Goal: Task Accomplishment & Management: Complete application form

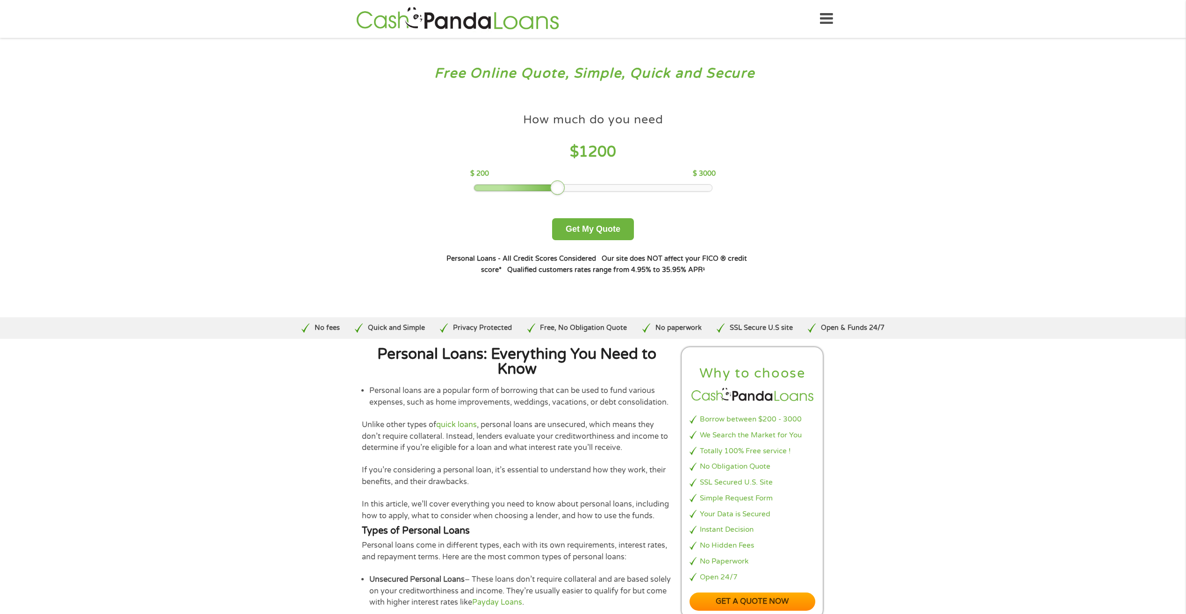
drag, startPoint x: 542, startPoint y: 192, endPoint x: 560, endPoint y: 192, distance: 18.2
click at [560, 192] on div at bounding box center [557, 187] width 15 height 15
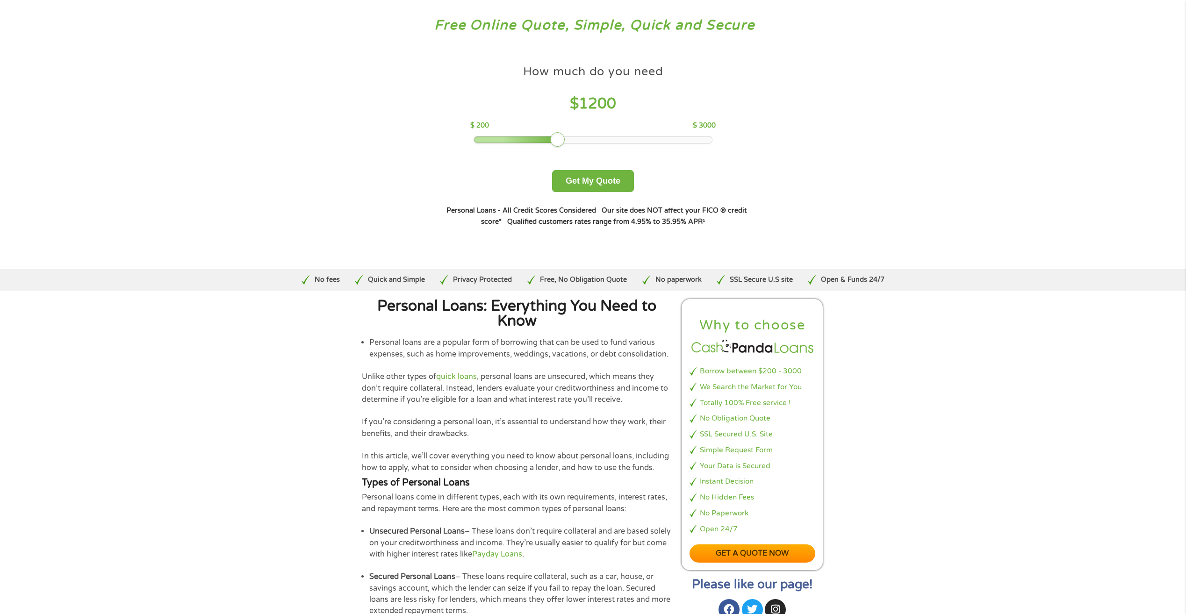
scroll to position [94, 0]
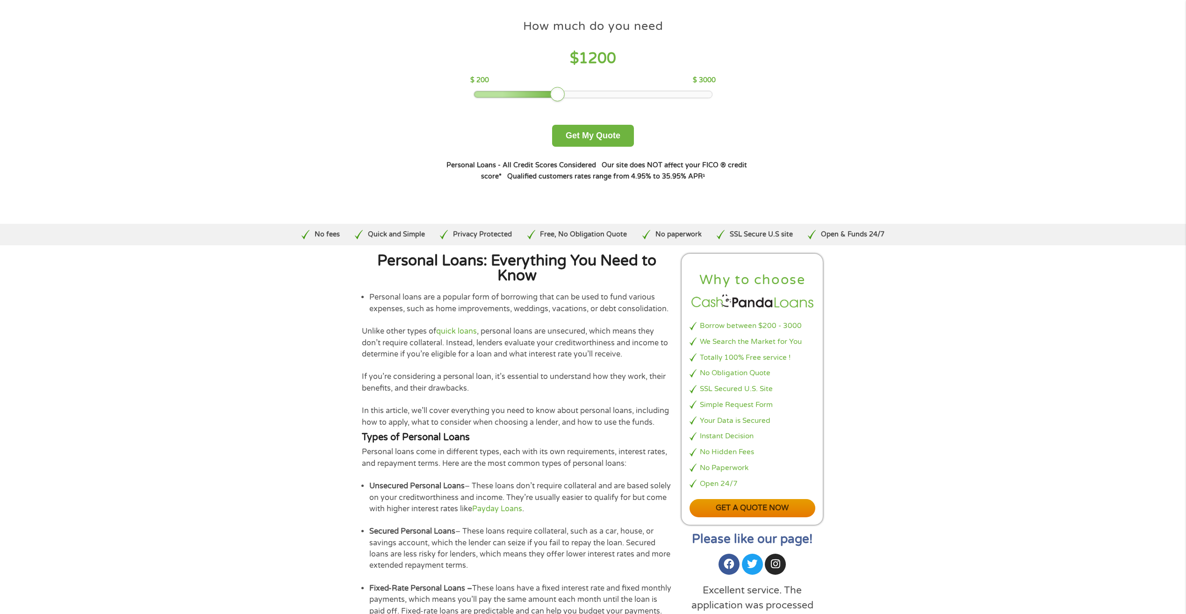
click at [768, 509] on link "Get a quote now" at bounding box center [753, 508] width 126 height 18
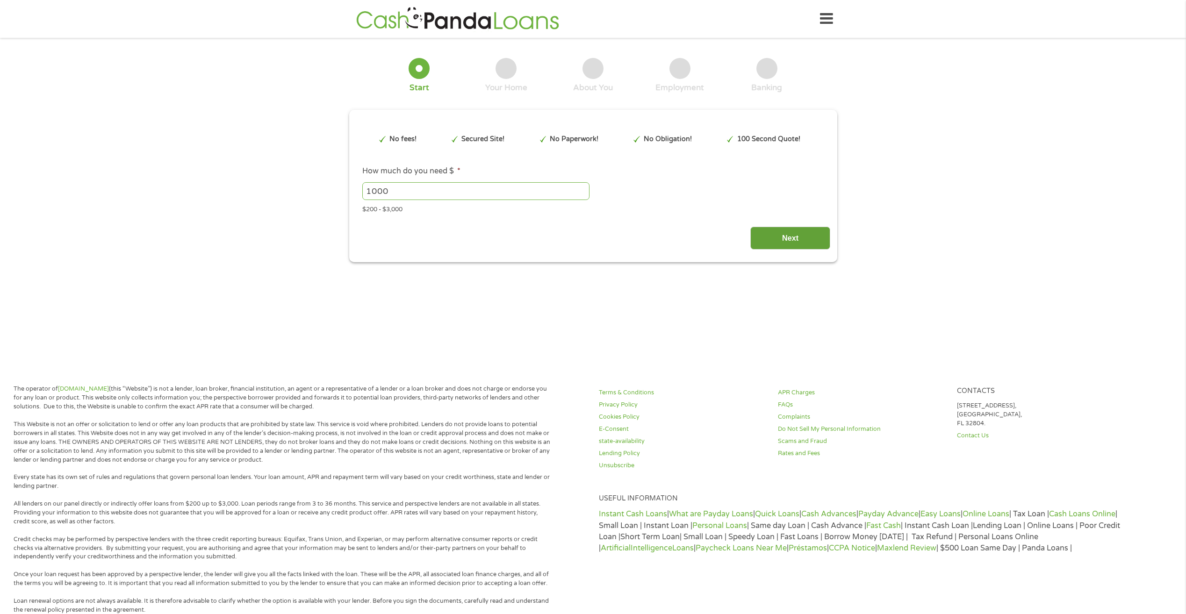
click at [802, 242] on input "Next" at bounding box center [790, 238] width 80 height 23
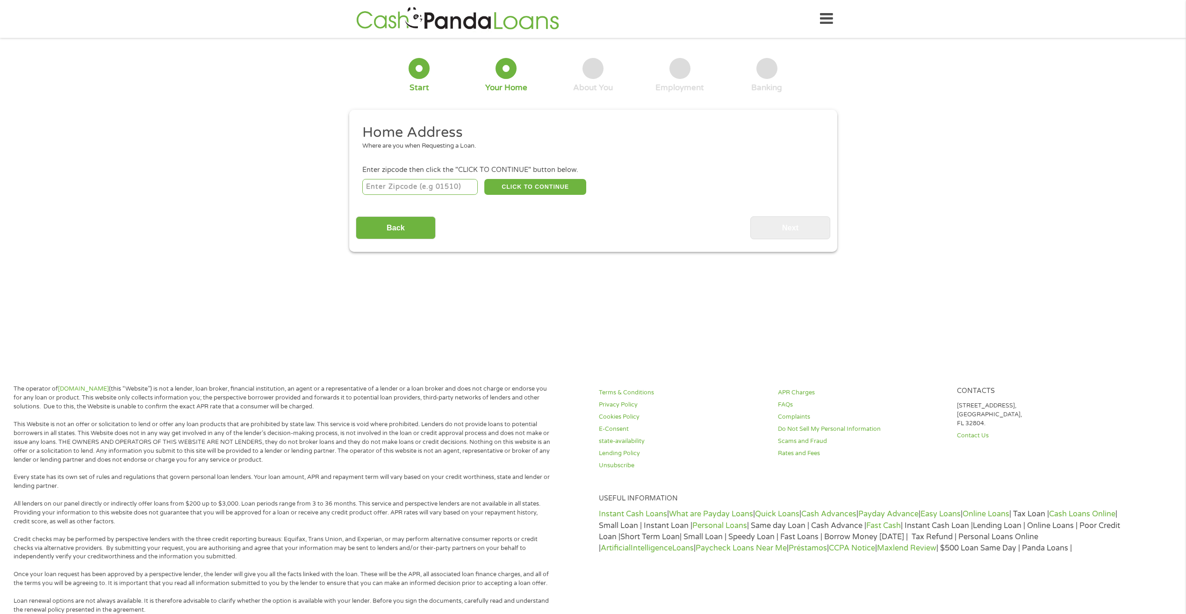
click at [404, 184] on input "number" at bounding box center [419, 187] width 115 height 16
type input "33155"
click at [536, 186] on button "CLICK TO CONTINUE" at bounding box center [535, 187] width 102 height 16
type input "33155"
type input "[GEOGRAPHIC_DATA]"
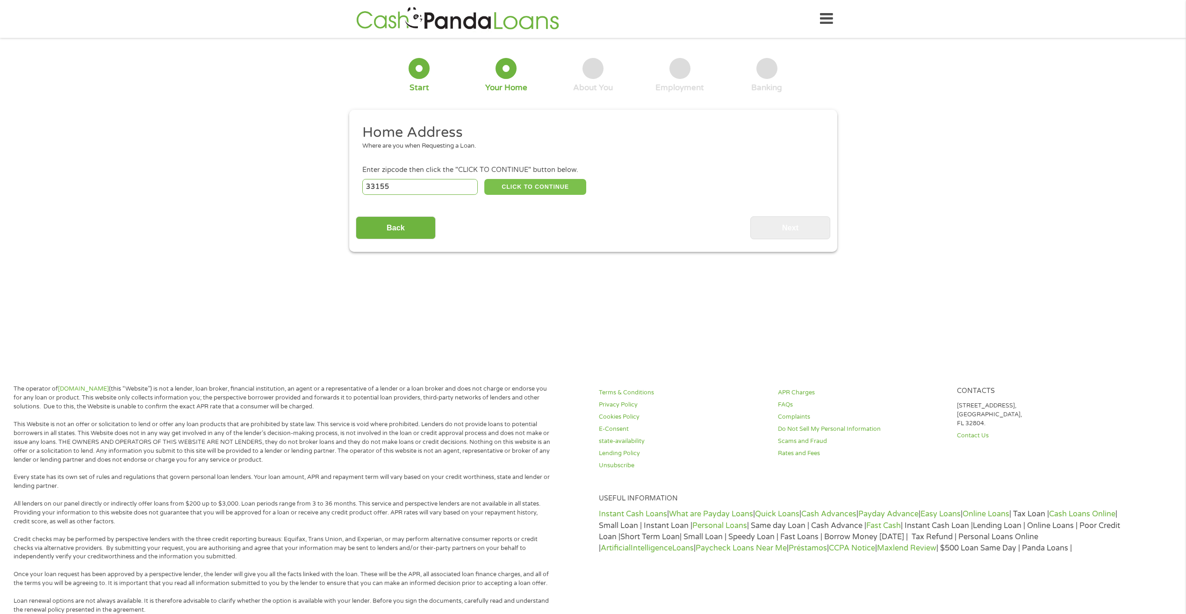
select select "[US_STATE]"
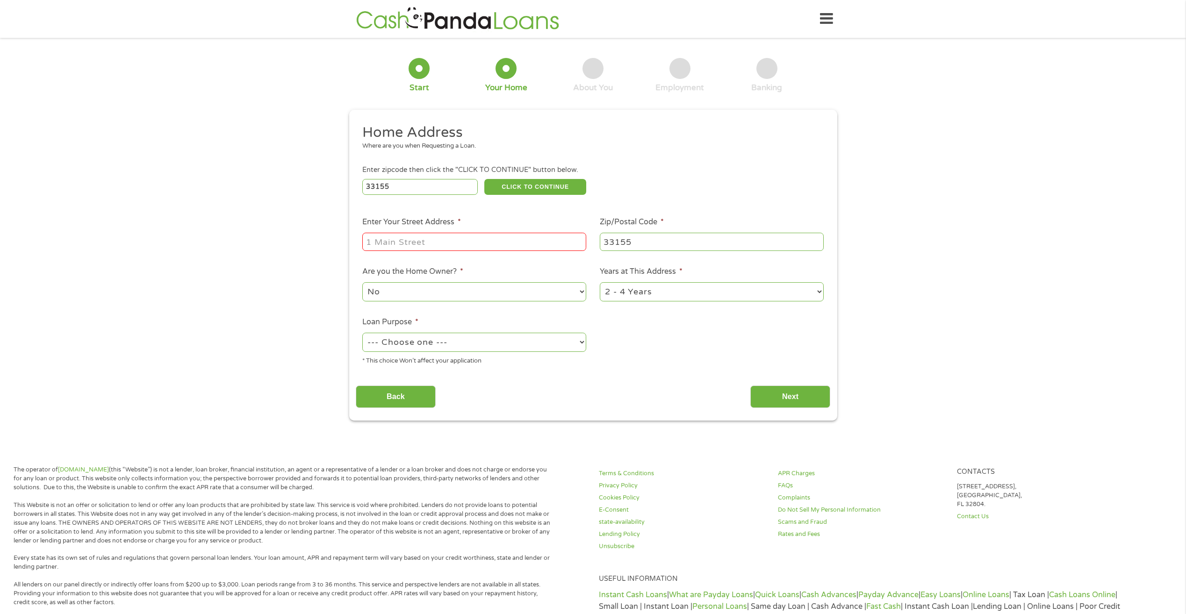
click at [445, 242] on input "Enter Your Street Address *" at bounding box center [474, 242] width 224 height 18
type input "[STREET_ADDRESS]"
drag, startPoint x: 619, startPoint y: 288, endPoint x: 627, endPoint y: 301, distance: 15.1
click at [619, 288] on select "1 Year or less 1 - 2 Years 2 - 4 Years Over 4 Years" at bounding box center [712, 291] width 224 height 19
select select "60months"
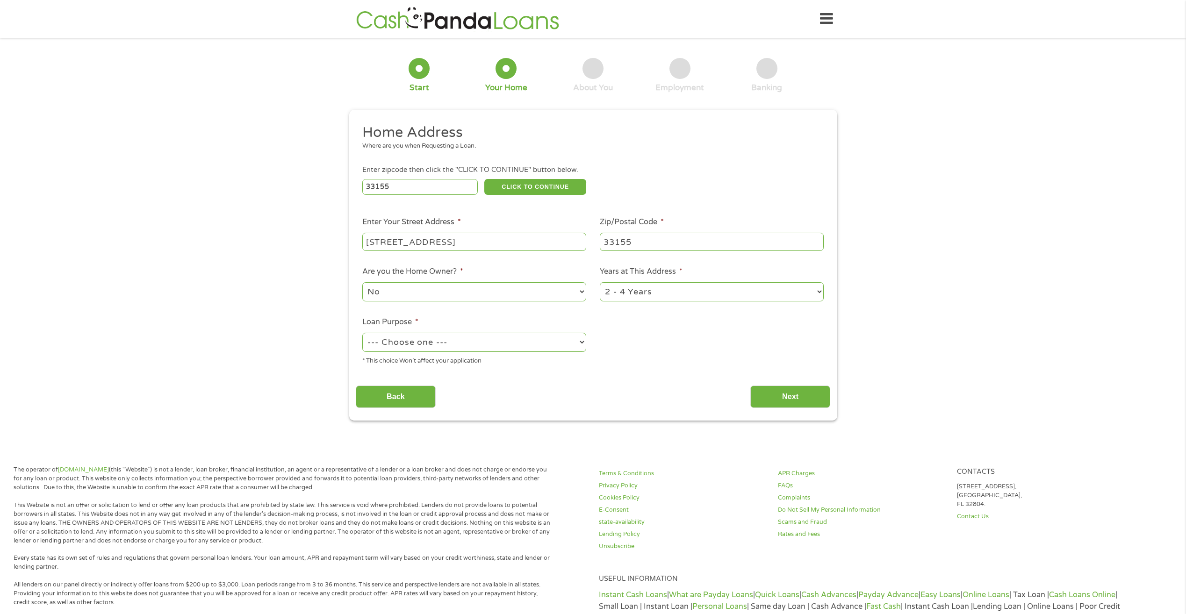
click at [600, 282] on select "1 Year or less 1 - 2 Years 2 - 4 Years Over 4 Years" at bounding box center [712, 291] width 224 height 19
click at [484, 344] on select "--- Choose one --- Pay Bills Debt Consolidation Home Improvement Major Purchase…" at bounding box center [474, 342] width 224 height 19
select select "medicalexpenses"
click at [362, 333] on select "--- Choose one --- Pay Bills Debt Consolidation Home Improvement Major Purchase…" at bounding box center [474, 342] width 224 height 19
click at [807, 396] on input "Next" at bounding box center [790, 397] width 80 height 23
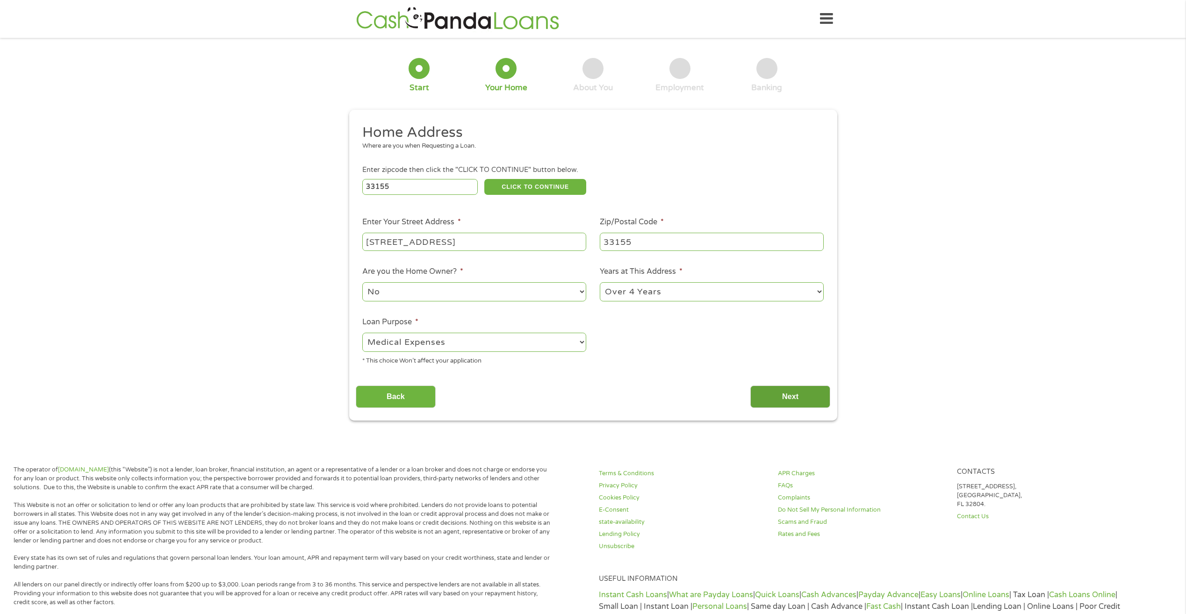
scroll to position [4, 4]
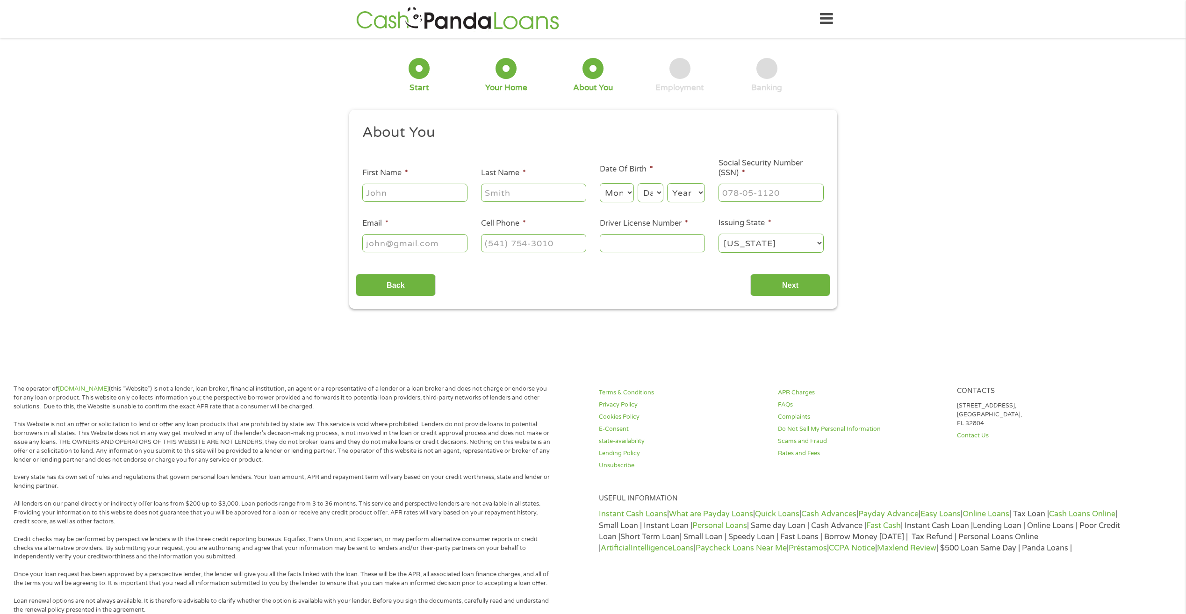
click at [375, 198] on input "First Name *" at bounding box center [414, 193] width 105 height 18
type input "[PERSON_NAME]"
click at [606, 193] on select "Month 1 2 3 4 5 6 7 8 9 10 11 12" at bounding box center [617, 192] width 34 height 19
select select "1"
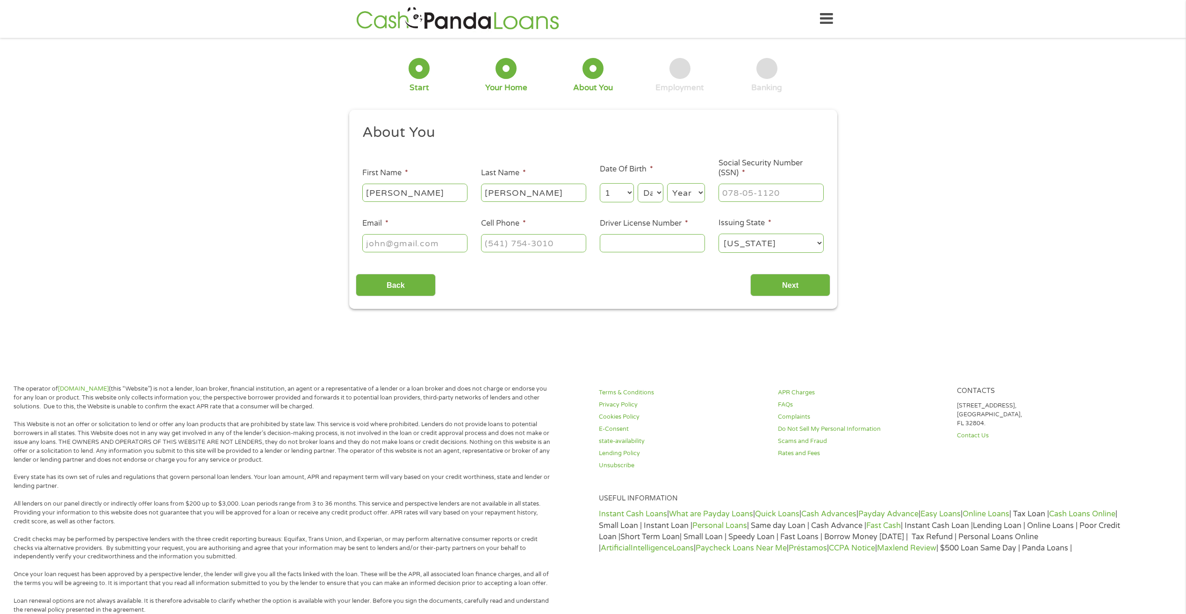
click at [600, 183] on select "Month 1 2 3 4 5 6 7 8 9 10 11 12" at bounding box center [617, 192] width 34 height 19
click at [657, 197] on select "Day 1 2 3 4 5 6 7 8 9 10 11 12 13 14 15 16 17 18 19 20 21 22 23 24 25 26 27 28 …" at bounding box center [650, 192] width 25 height 19
select select "7"
click at [638, 183] on select "Day 1 2 3 4 5 6 7 8 9 10 11 12 13 14 15 16 17 18 19 20 21 22 23 24 25 26 27 28 …" at bounding box center [650, 192] width 25 height 19
click at [688, 200] on select "Year [DATE] 2006 2005 2004 2003 2002 2001 2000 1999 1998 1997 1996 1995 1994 19…" at bounding box center [686, 192] width 38 height 19
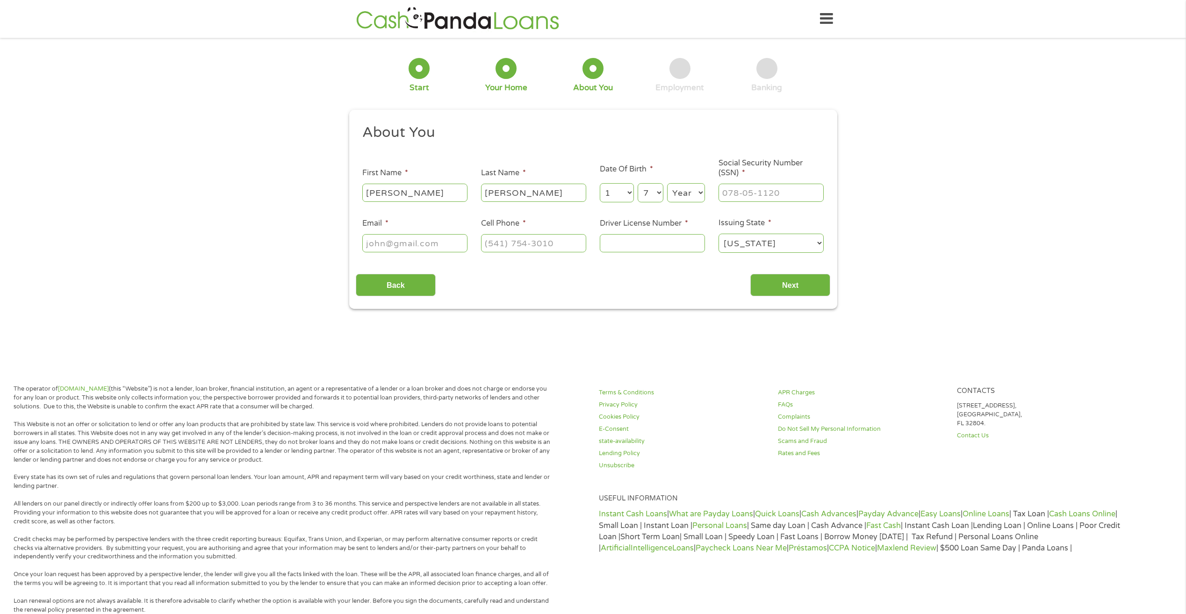
select select "1973"
click at [667, 183] on select "Year [DATE] 2006 2005 2004 2003 2002 2001 2000 1999 1998 1997 1996 1995 1994 19…" at bounding box center [686, 192] width 38 height 19
click at [734, 193] on input "___-__-____" at bounding box center [771, 193] width 105 height 18
drag, startPoint x: 783, startPoint y: 193, endPoint x: 433, endPoint y: 128, distance: 355.7
click at [458, 148] on ul "About You This field is hidden when viewing the form Title * --- Choose one ---…" at bounding box center [593, 192] width 475 height 138
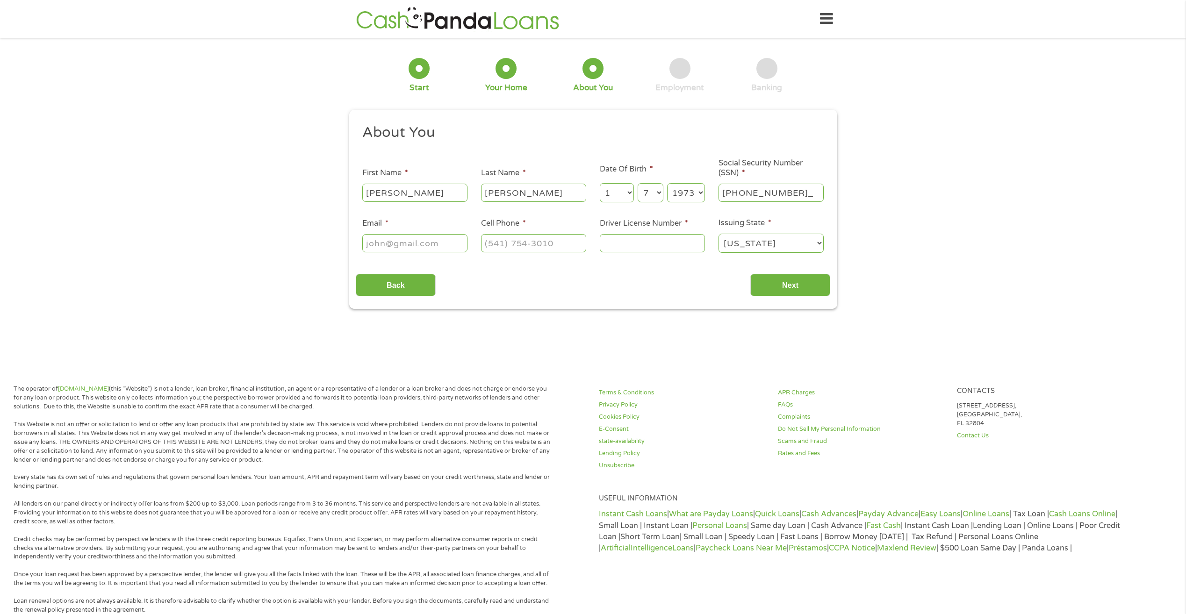
type input "267-67-5209"
click at [418, 240] on input "Email *" at bounding box center [414, 243] width 105 height 18
type input "[EMAIL_ADDRESS][DOMAIN_NAME]"
click at [537, 239] on input "(___) ___-____" at bounding box center [533, 243] width 105 height 18
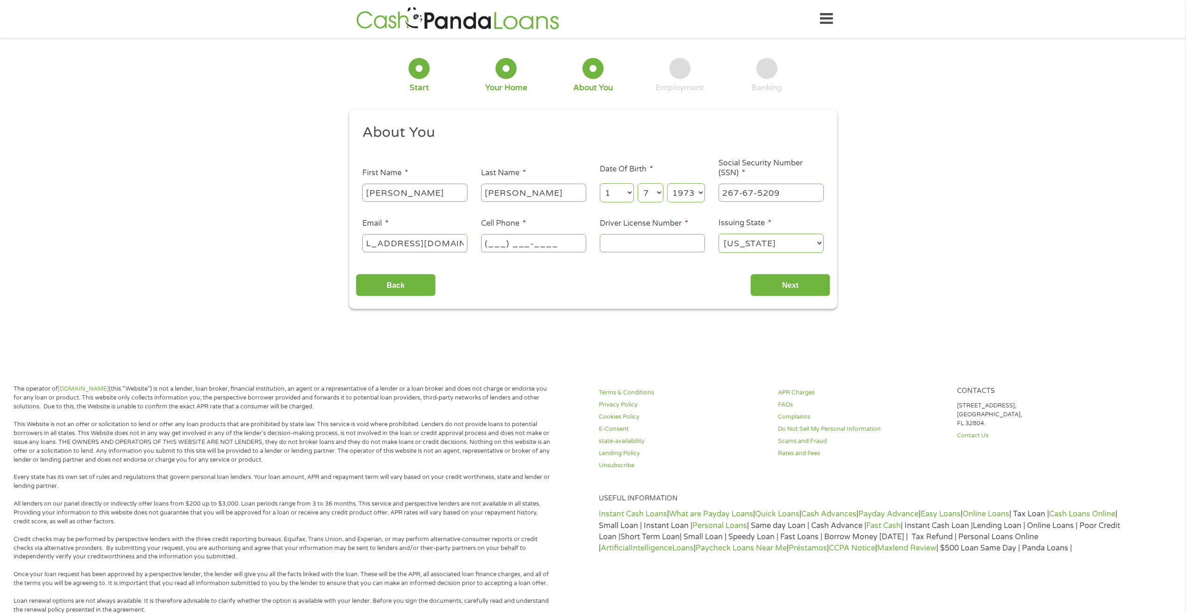
scroll to position [0, 0]
type input "[PHONE_NUMBER]"
click at [679, 243] on input "Driver License Number *" at bounding box center [652, 243] width 105 height 18
click at [652, 239] on input "P" at bounding box center [652, 243] width 105 height 18
type input "P620540735070"
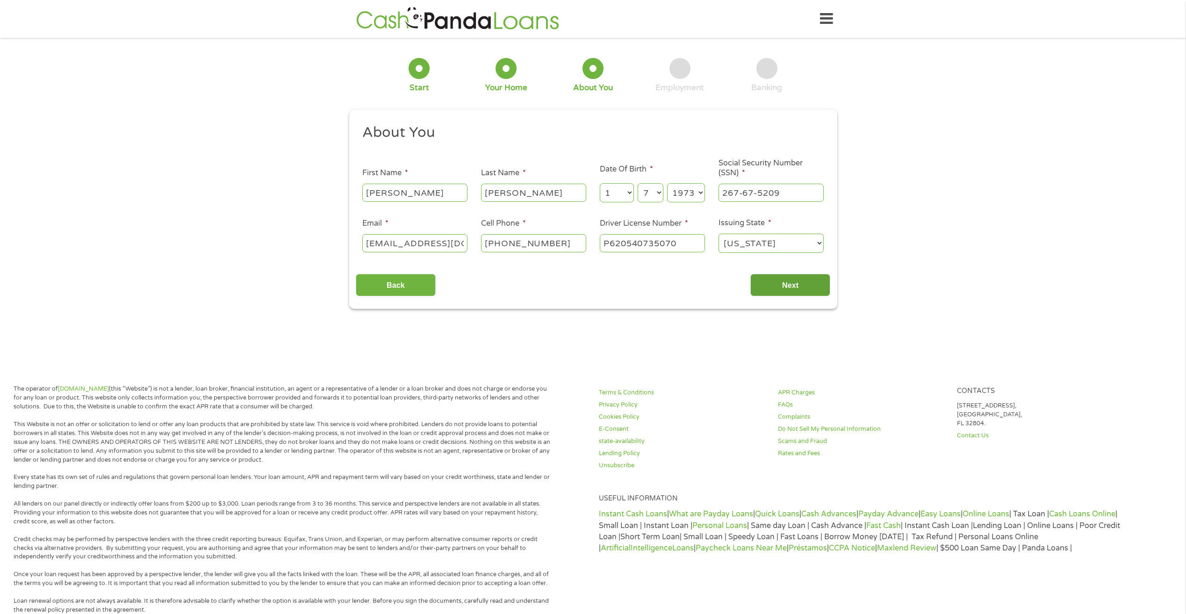
click at [800, 291] on input "Next" at bounding box center [790, 285] width 80 height 23
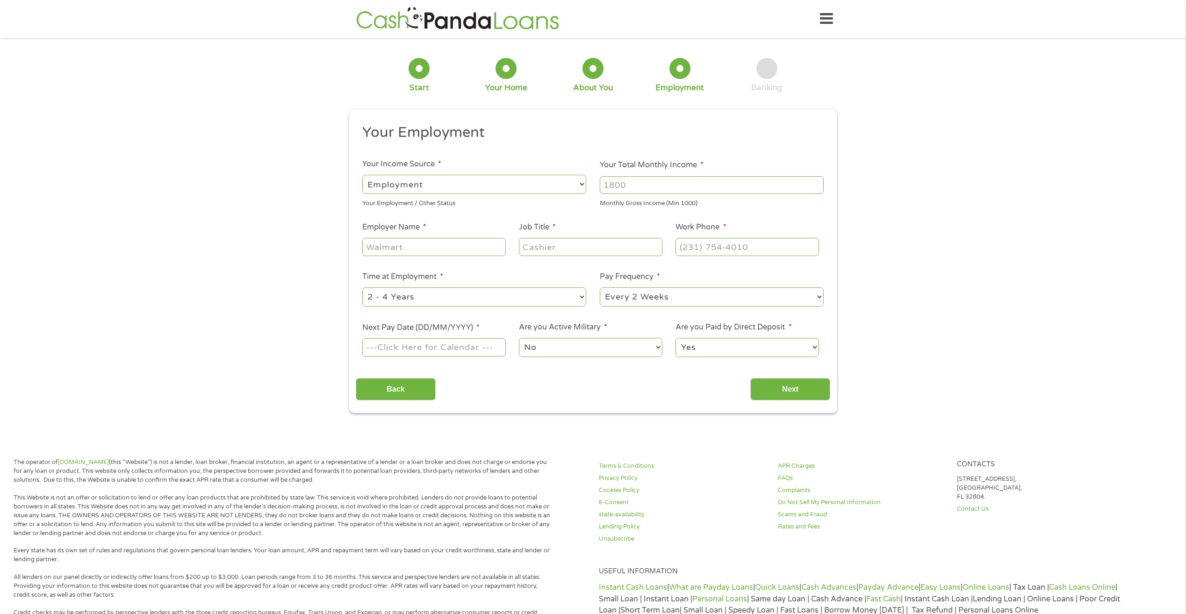
scroll to position [4, 4]
click at [614, 182] on input "Your Total Monthly Income *" at bounding box center [712, 185] width 224 height 18
type input "5200"
click at [395, 248] on input "Employer Name *" at bounding box center [433, 247] width 143 height 18
type input "[PERSON_NAME]"
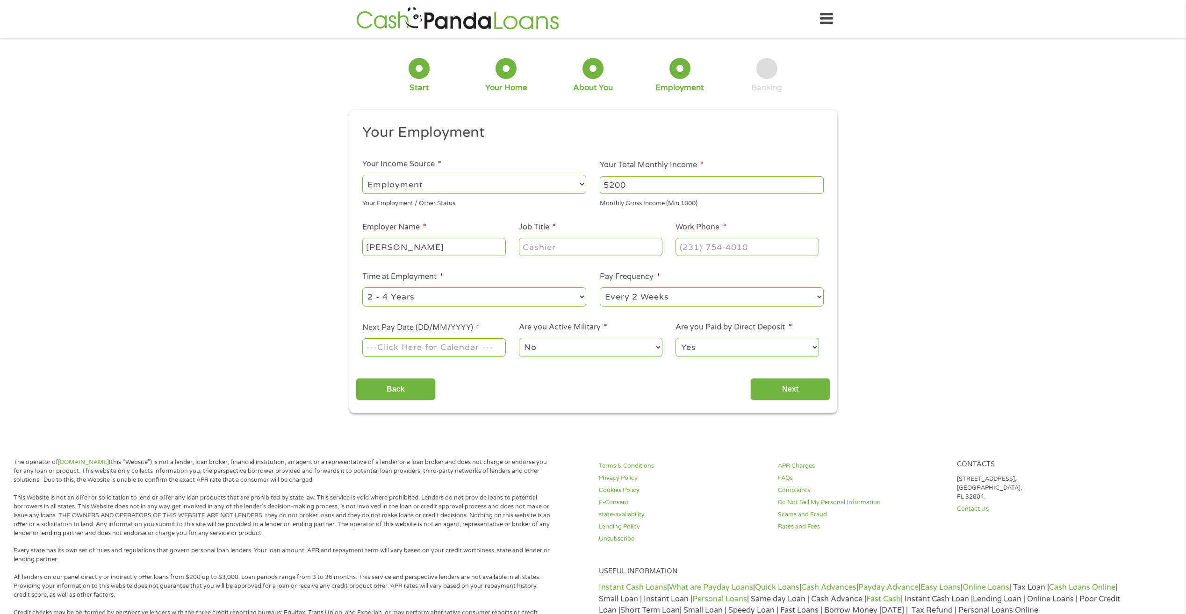
click at [528, 239] on input "Job Title *" at bounding box center [590, 247] width 143 height 18
type input "I"
type input "Insurance Agent"
click at [702, 238] on div at bounding box center [747, 248] width 143 height 22
click at [690, 242] on input "(___) ___-____" at bounding box center [747, 247] width 143 height 18
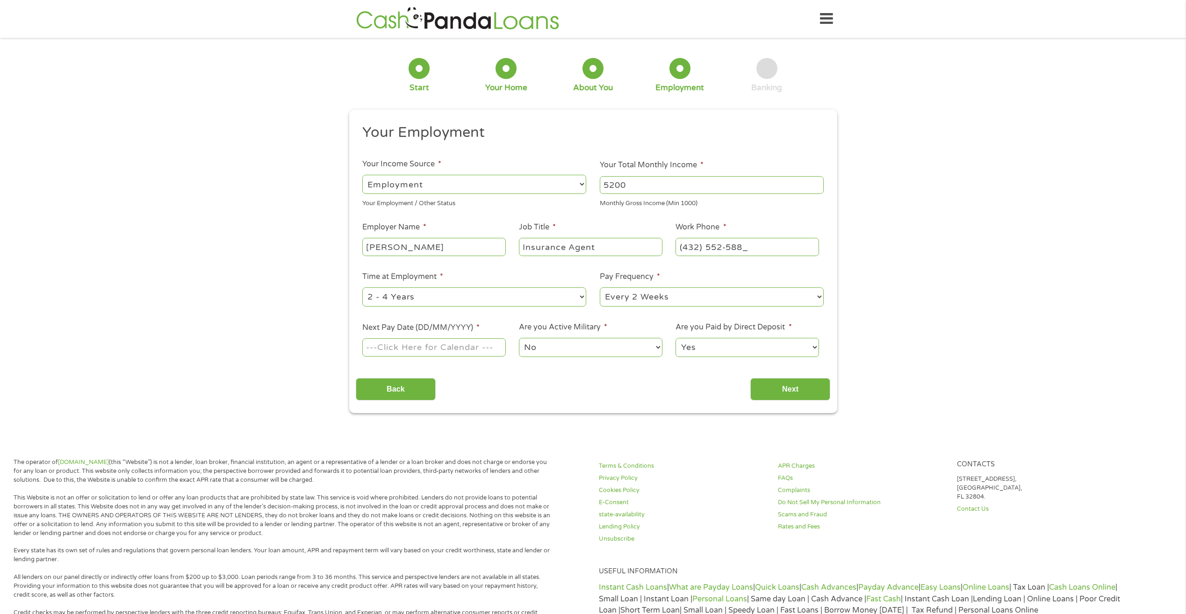
type input "[PHONE_NUMBER]"
click at [503, 289] on select "--- Choose one --- 1 Year or less 1 - 2 Years 2 - 4 Years Over 4 Years" at bounding box center [474, 297] width 224 height 19
select select "60months"
click at [362, 288] on select "--- Choose one --- 1 Year or less 1 - 2 Years 2 - 4 Years Over 4 Years" at bounding box center [474, 297] width 224 height 19
click at [381, 352] on body "Home Get Loan Offer How it works FAQs Blog Cash Loans Quick Loans Online Loans …" at bounding box center [593, 475] width 1186 height 950
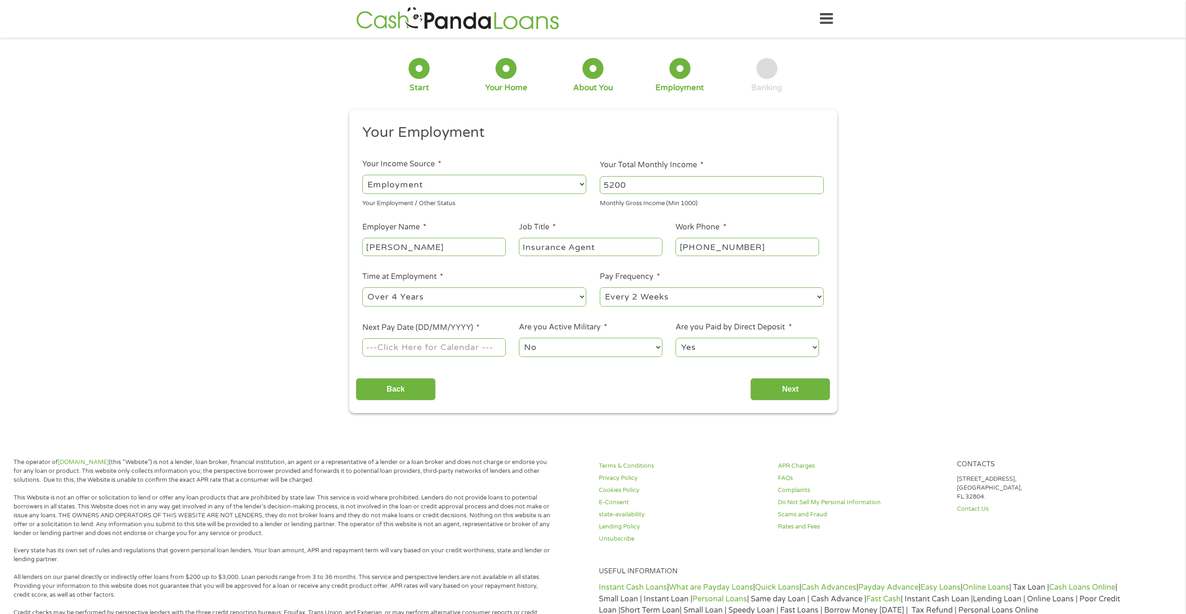
click at [469, 346] on input "Next Pay Date (DD/MM/YYYY) *" at bounding box center [433, 348] width 143 height 18
type input "[DATE]"
click at [622, 346] on select "No Yes" at bounding box center [590, 347] width 143 height 19
click at [519, 338] on select "No Yes" at bounding box center [590, 347] width 143 height 19
click at [781, 351] on select "Yes No" at bounding box center [747, 347] width 143 height 19
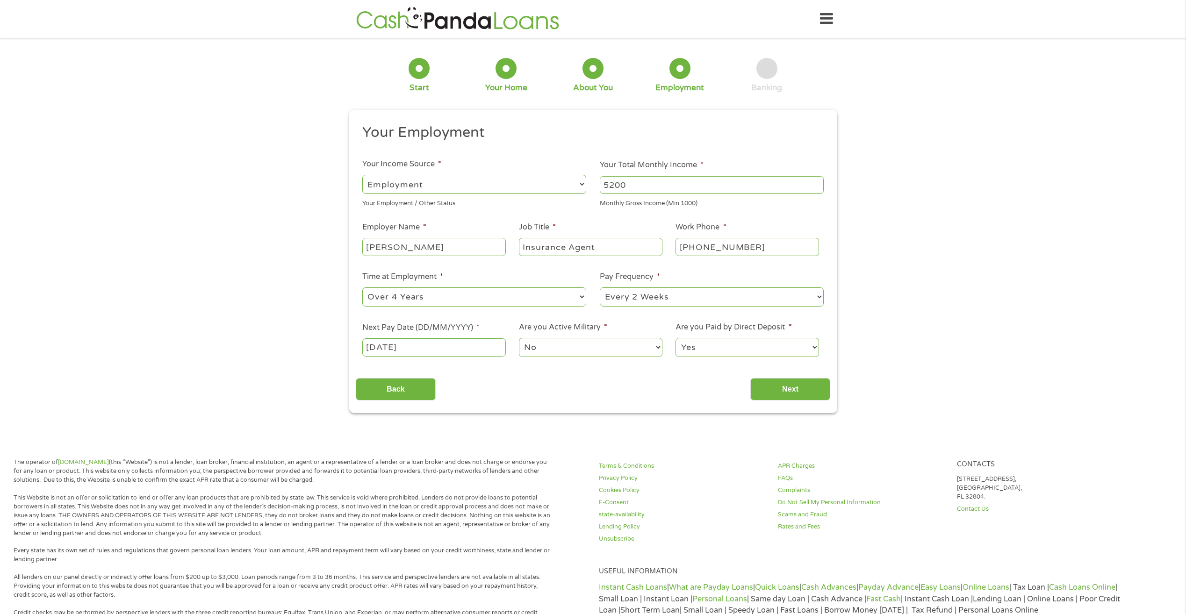
click at [676, 338] on select "Yes No" at bounding box center [747, 347] width 143 height 19
click at [798, 393] on input "Next" at bounding box center [790, 389] width 80 height 23
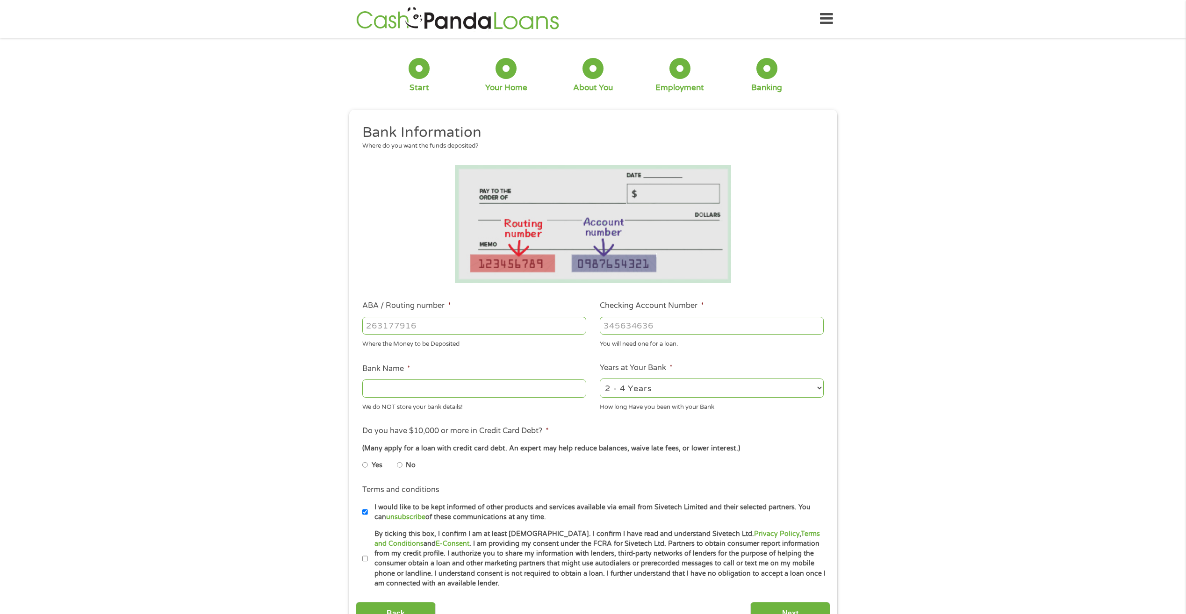
click at [423, 333] on input "ABA / Routing number *" at bounding box center [474, 326] width 224 height 18
type input "067014822"
type input "TD BANK NA"
type input "067014822"
click at [629, 329] on input "Checking Account Number *" at bounding box center [712, 326] width 224 height 18
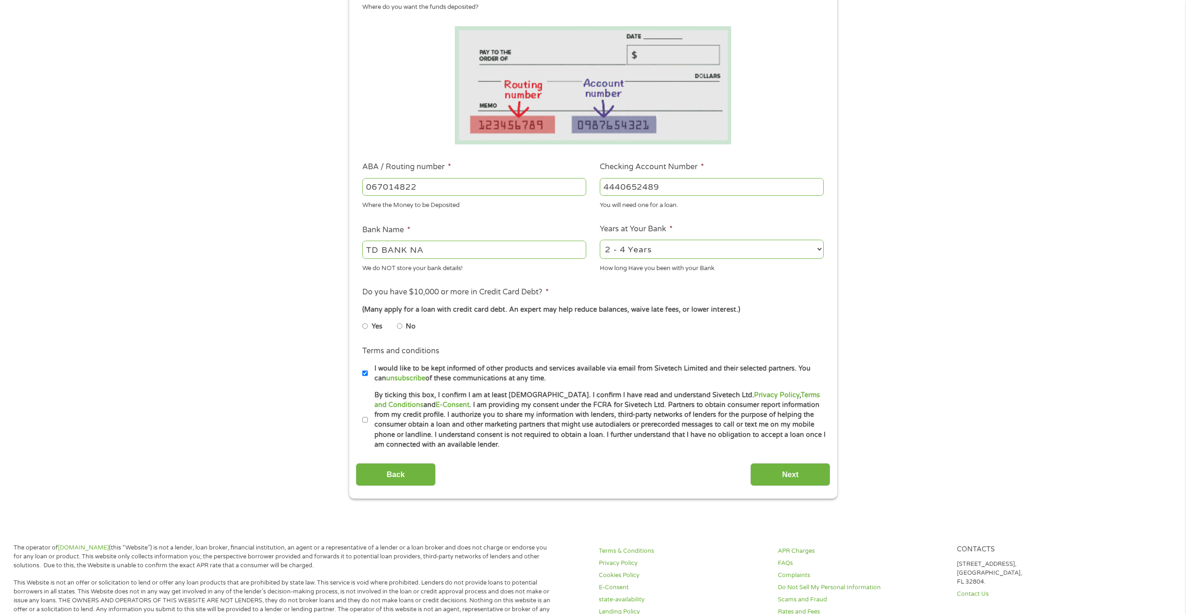
scroll to position [140, 0]
type input "4440652489"
click at [401, 324] on input "No" at bounding box center [400, 324] width 6 height 15
radio input "true"
click at [369, 410] on label "By ticking this box, I confirm I am at least [DEMOGRAPHIC_DATA]. I confirm I ha…" at bounding box center [597, 419] width 459 height 60
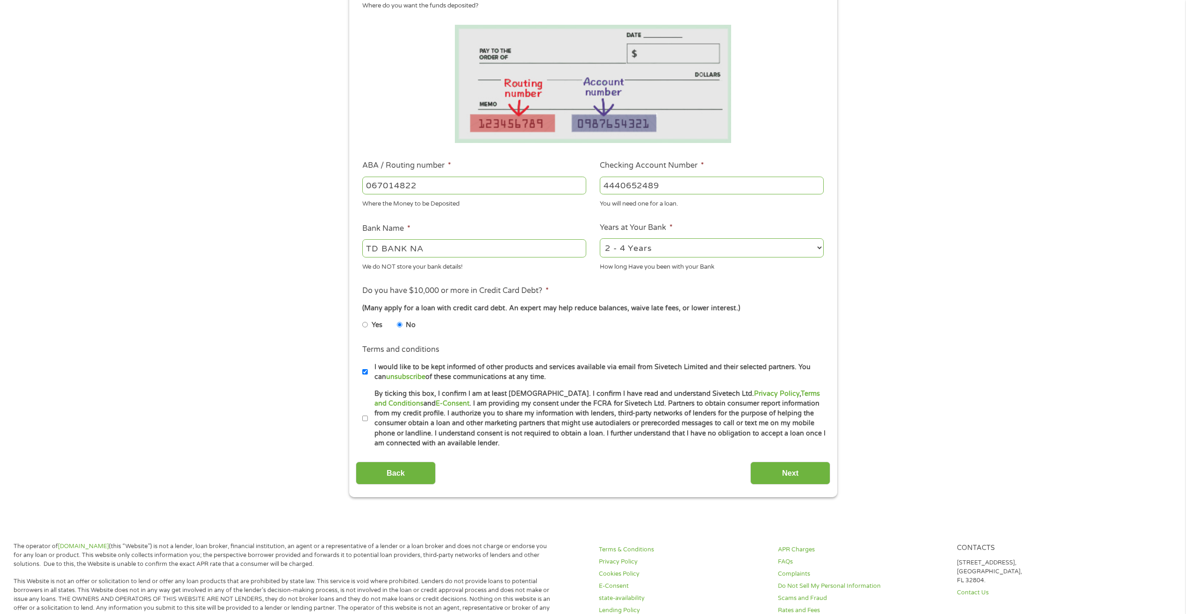
click at [368, 411] on input "By ticking this box, I confirm I am at least [DEMOGRAPHIC_DATA]. I confirm I ha…" at bounding box center [365, 418] width 6 height 15
checkbox input "true"
click at [776, 459] on div "Back Next" at bounding box center [593, 469] width 475 height 29
click at [793, 467] on input "Next" at bounding box center [790, 473] width 80 height 23
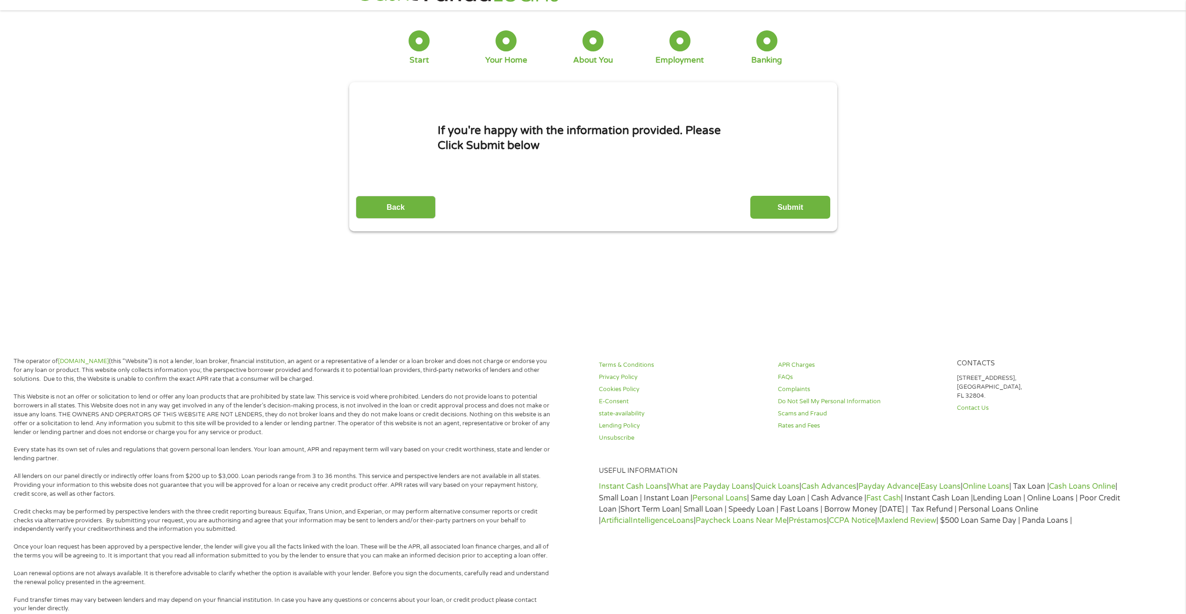
scroll to position [0, 0]
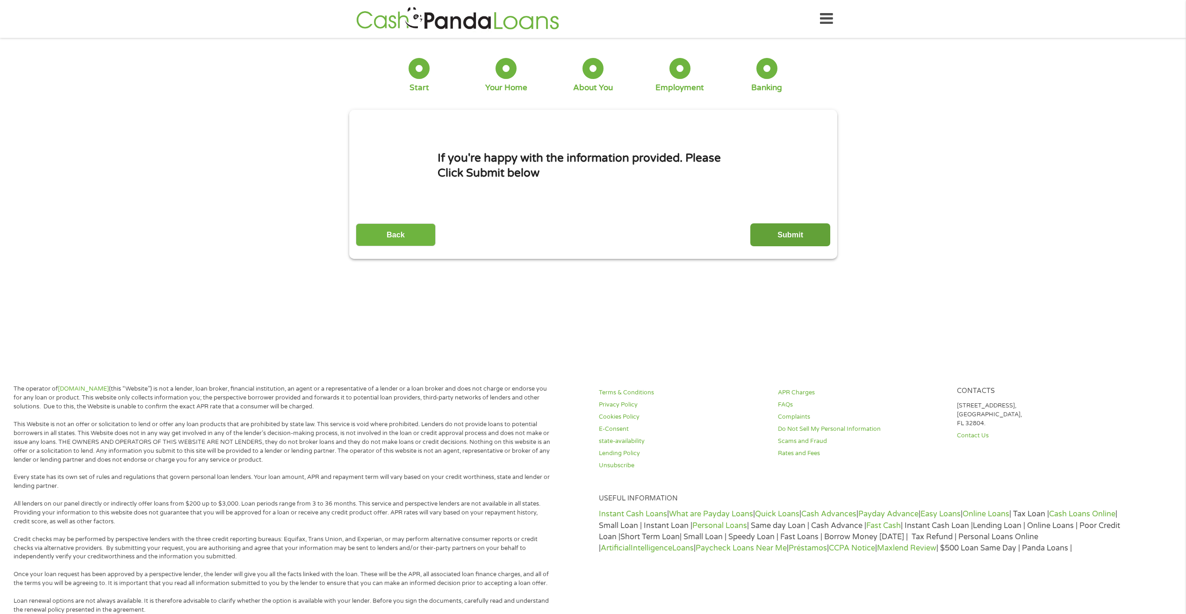
click at [794, 230] on input "Submit" at bounding box center [790, 234] width 80 height 23
